Goal: Information Seeking & Learning: Learn about a topic

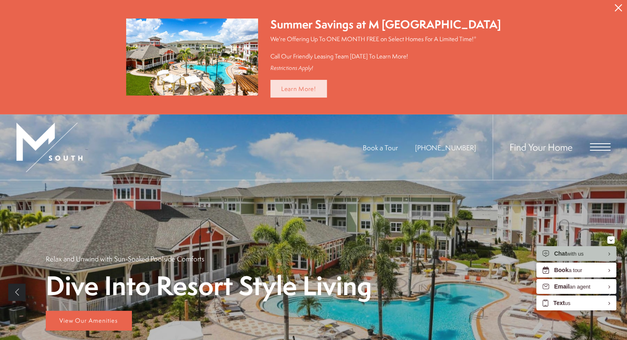
click at [326, 86] on link "Learn More!" at bounding box center [298, 89] width 56 height 18
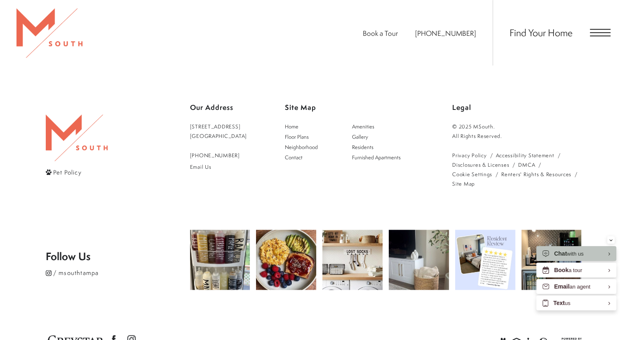
scroll to position [982, 0]
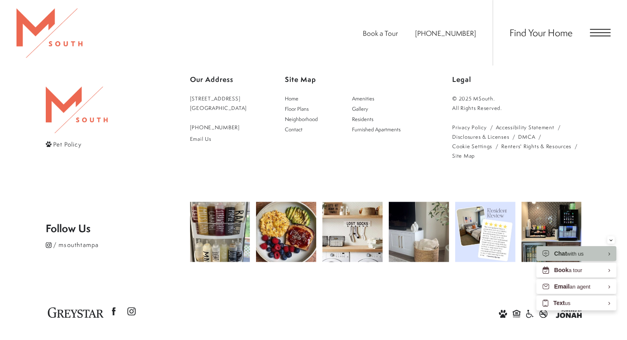
click at [602, 35] on span "Open Menu" at bounding box center [600, 35] width 21 height 1
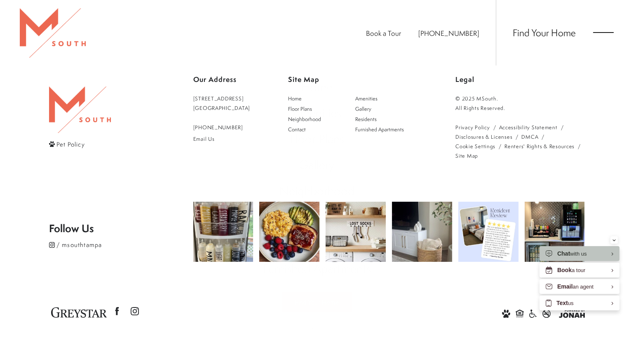
scroll to position [0, 0]
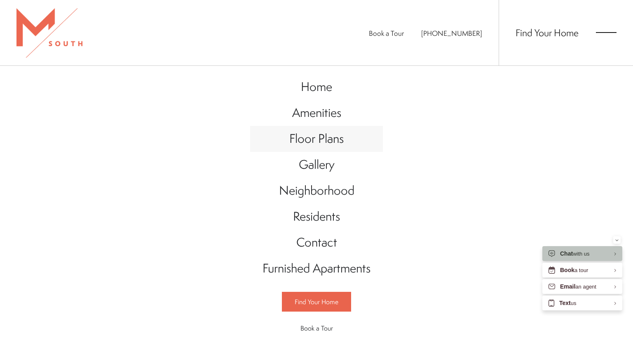
click at [335, 136] on span "Floor Plans" at bounding box center [316, 138] width 54 height 17
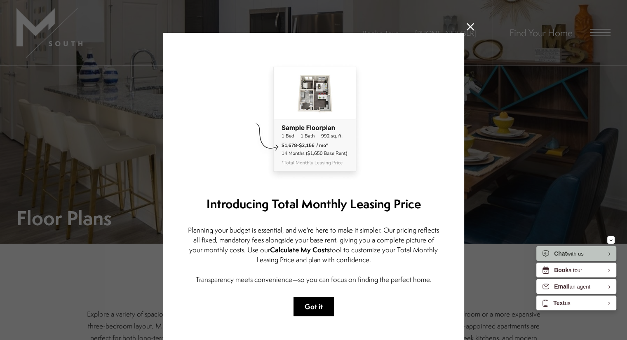
click at [315, 307] on button "Got it" at bounding box center [313, 306] width 40 height 19
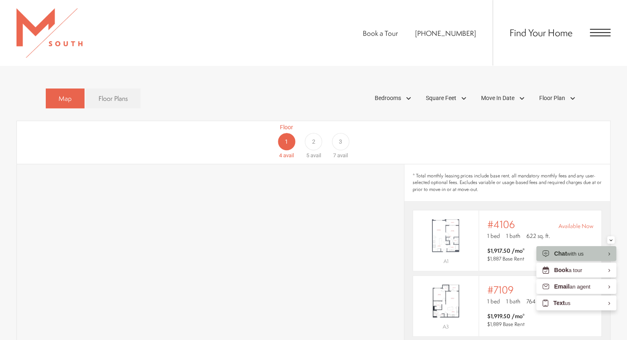
scroll to position [464, 0]
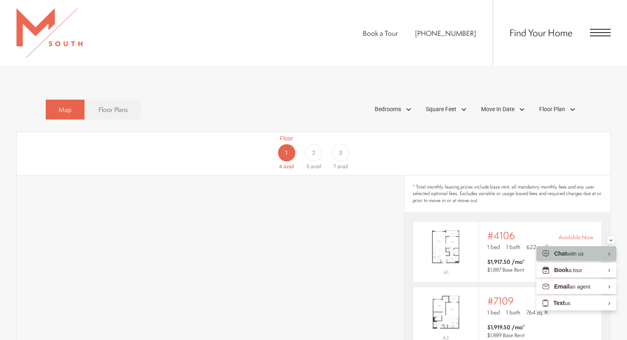
click at [316, 144] on div "2" at bounding box center [312, 152] width 17 height 17
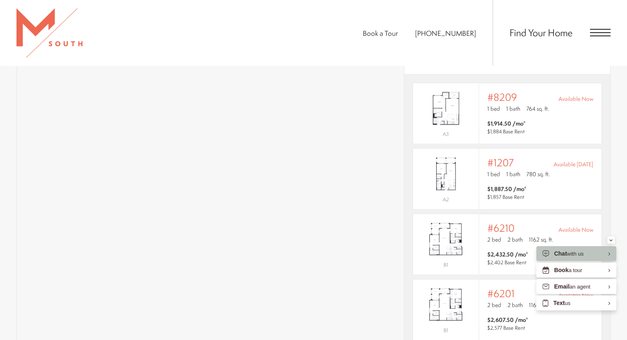
scroll to position [578, 0]
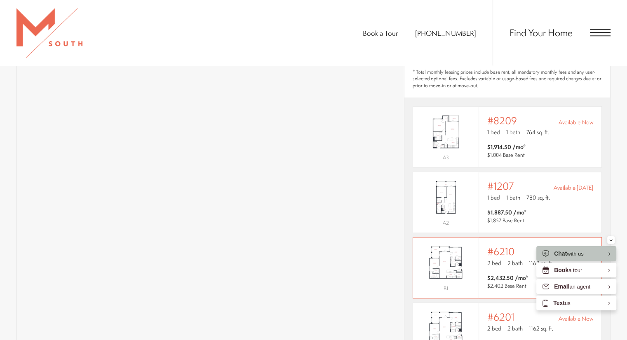
click at [525, 246] on div "#6210 Available Now" at bounding box center [540, 252] width 106 height 12
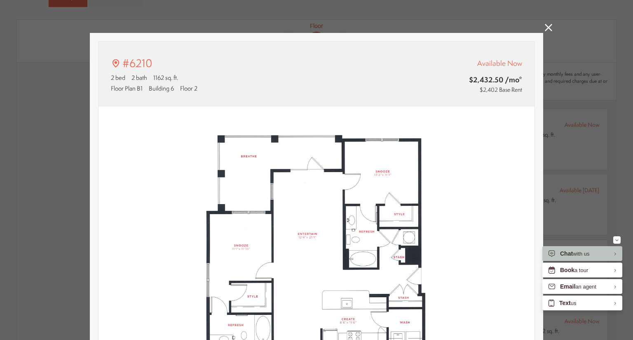
type input "**********"
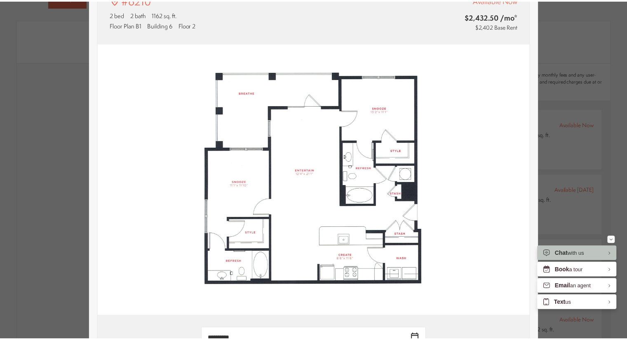
scroll to position [578, 0]
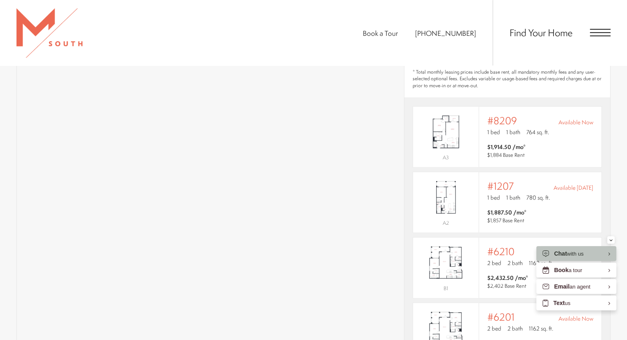
drag, startPoint x: 630, startPoint y: 39, endPoint x: 630, endPoint y: 24, distance: 14.8
